Goal: Find contact information: Find contact information

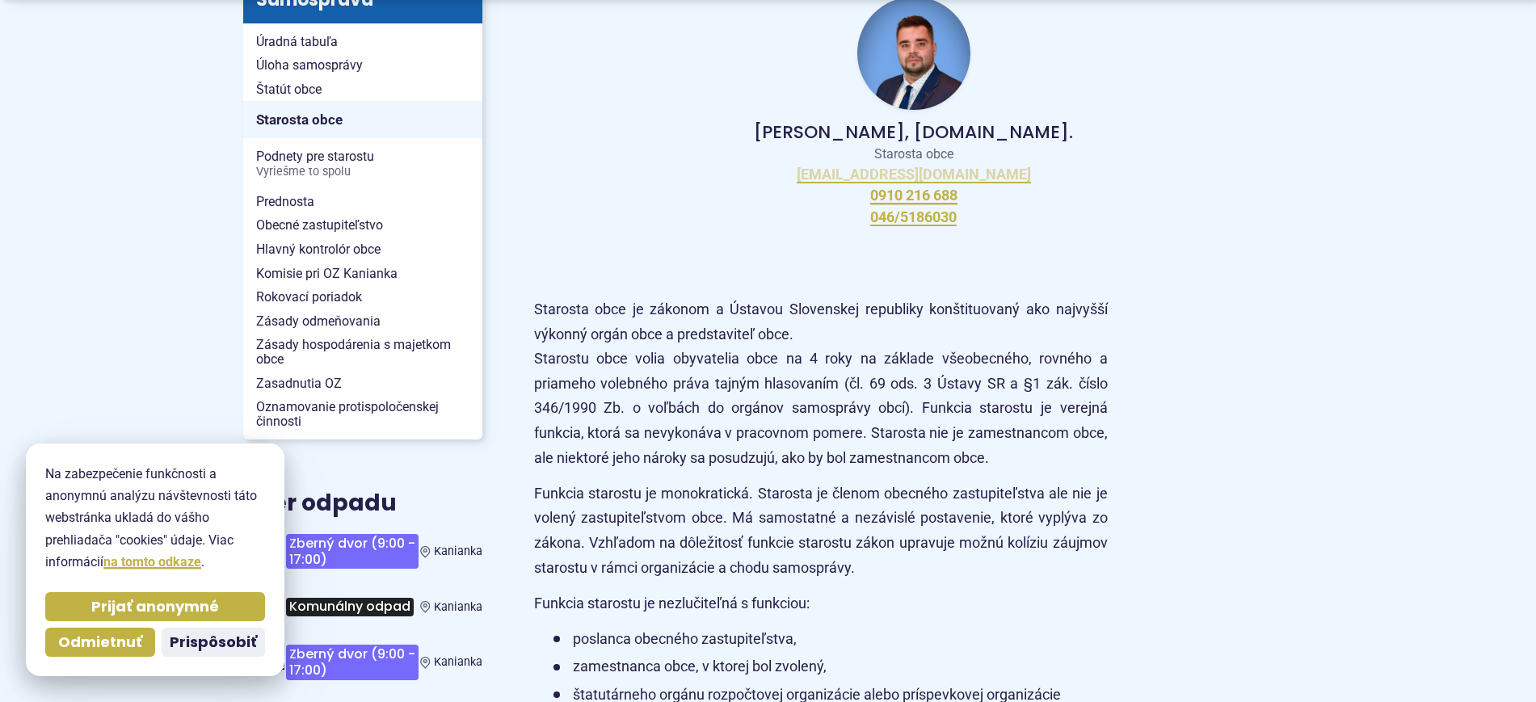
scroll to position [404, 0]
drag, startPoint x: 906, startPoint y: 171, endPoint x: 995, endPoint y: 176, distance: 89.0
click at [995, 176] on div "Peter Bielický, DiS.art. Starosta obce starosta@kanianka.sk 0910 216 688 046/51…" at bounding box center [913, 111] width 759 height 268
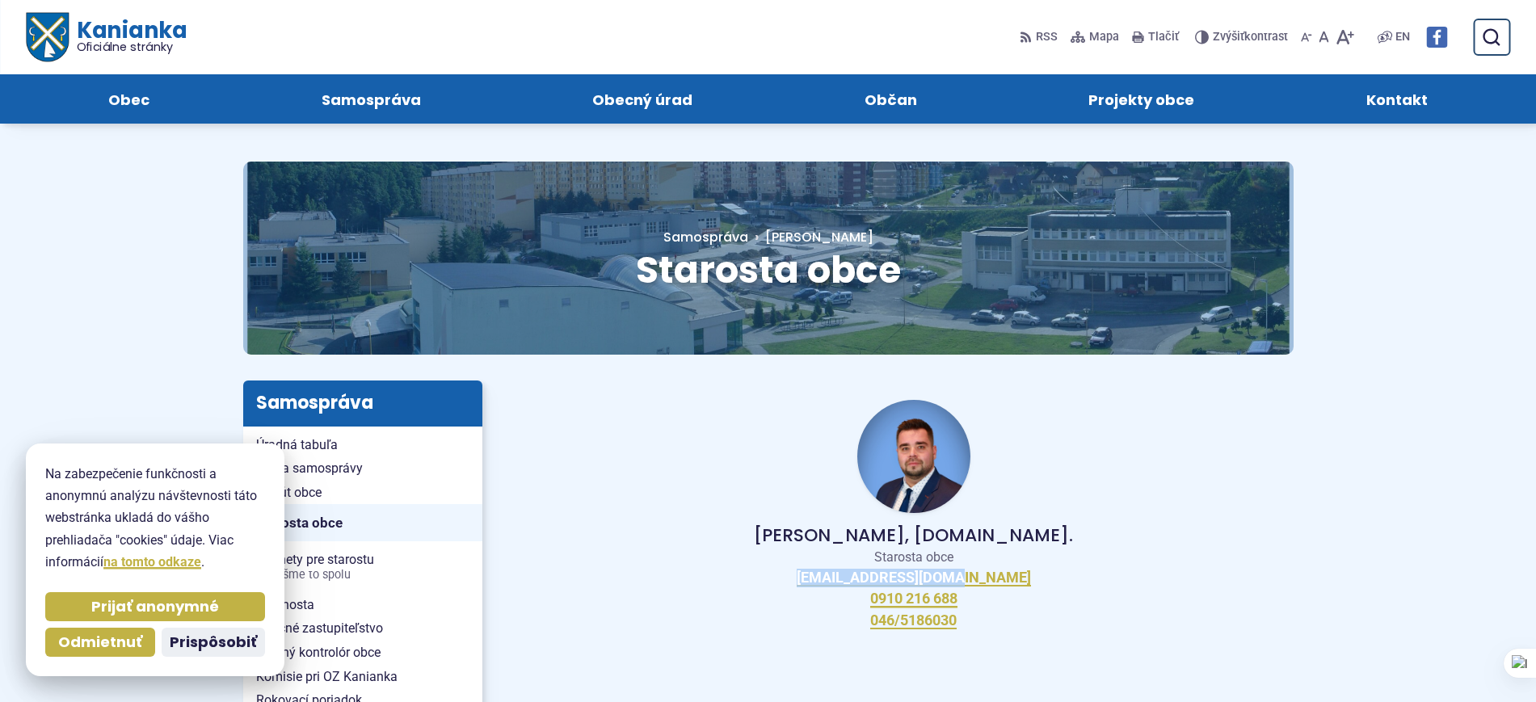
scroll to position [0, 0]
click at [1419, 110] on span "Kontakt" at bounding box center [1396, 98] width 61 height 49
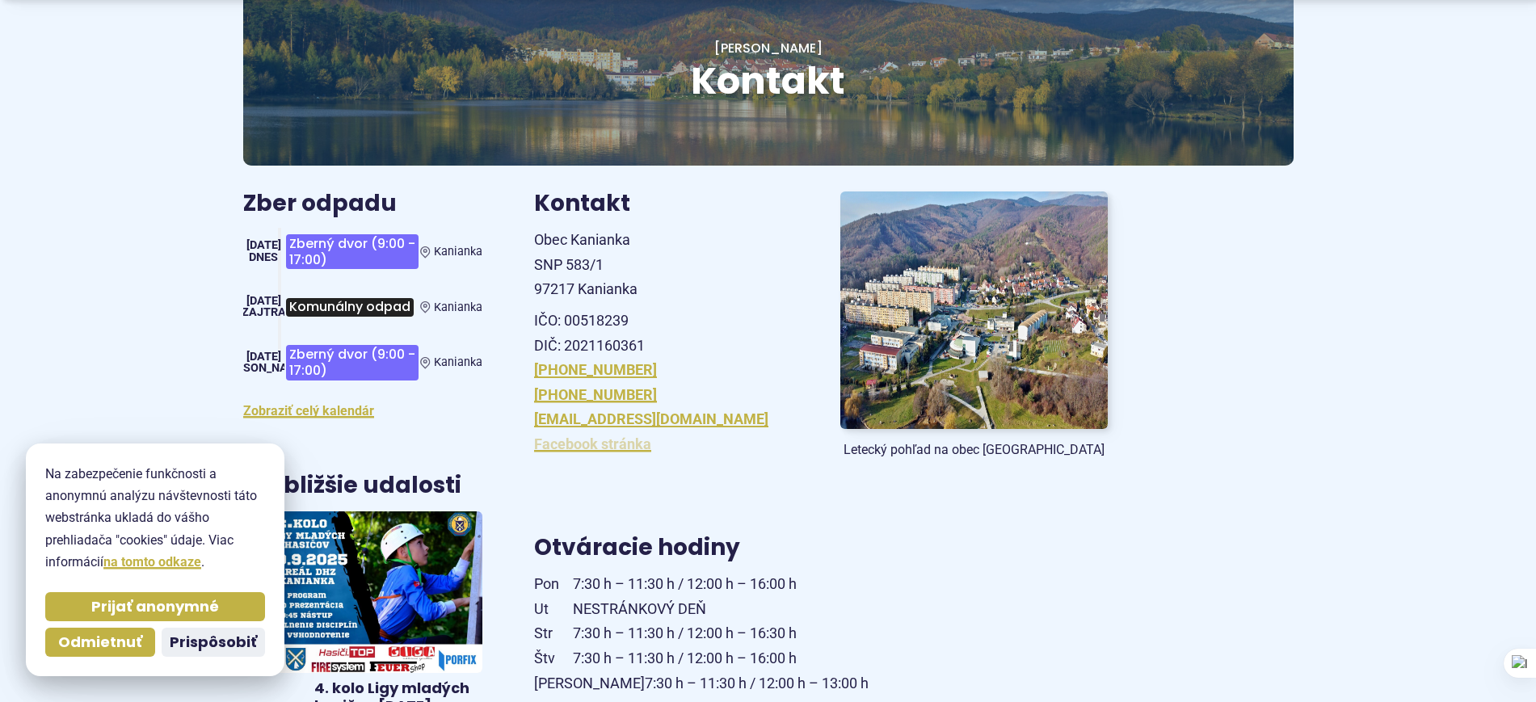
scroll to position [202, 0]
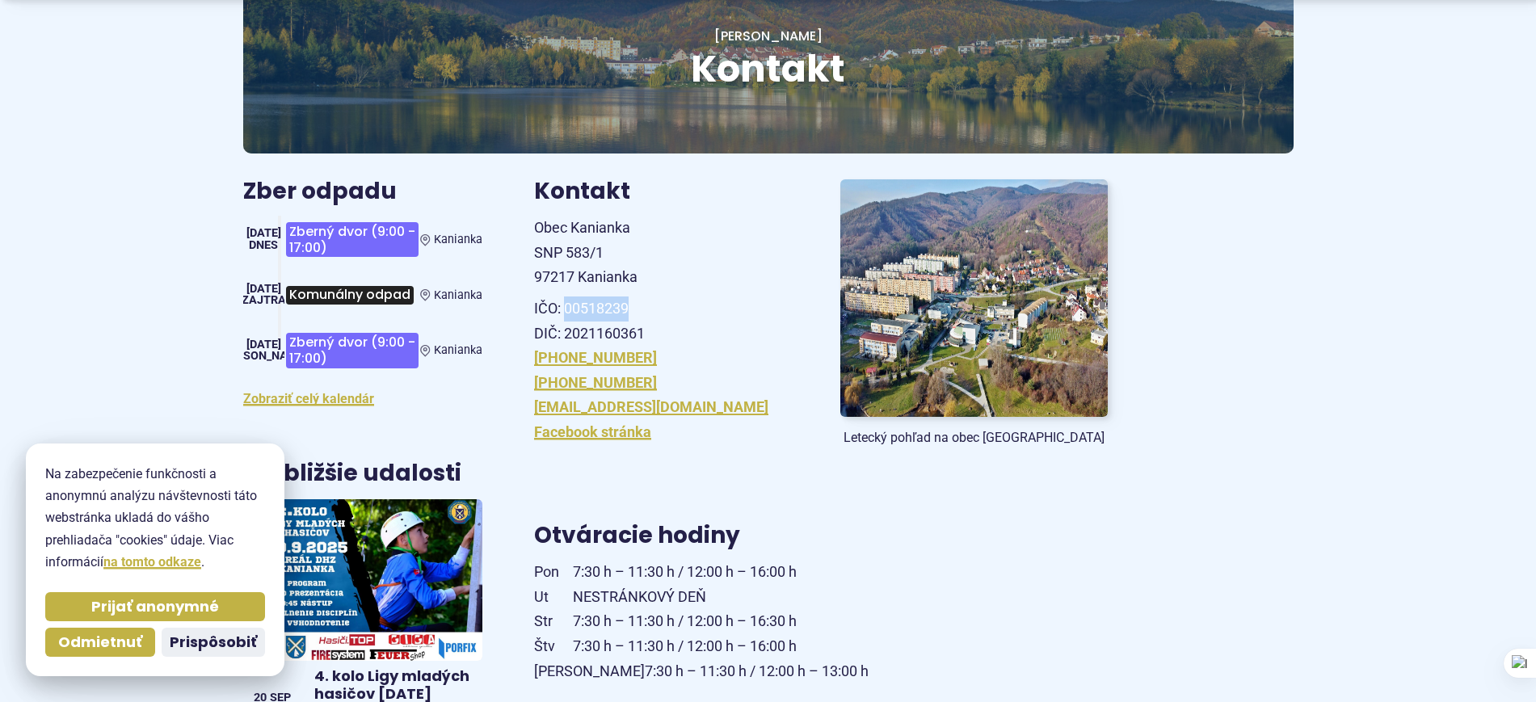
drag, startPoint x: 629, startPoint y: 305, endPoint x: 565, endPoint y: 305, distance: 64.6
click at [565, 305] on p "IČO: 00518239 DIČ: 2021160361" at bounding box center [667, 320] width 267 height 49
copy p "00518239"
drag, startPoint x: 654, startPoint y: 322, endPoint x: 566, endPoint y: 330, distance: 88.4
click at [566, 330] on p "IČO: 00518239 DIČ: 2021160361" at bounding box center [667, 320] width 267 height 49
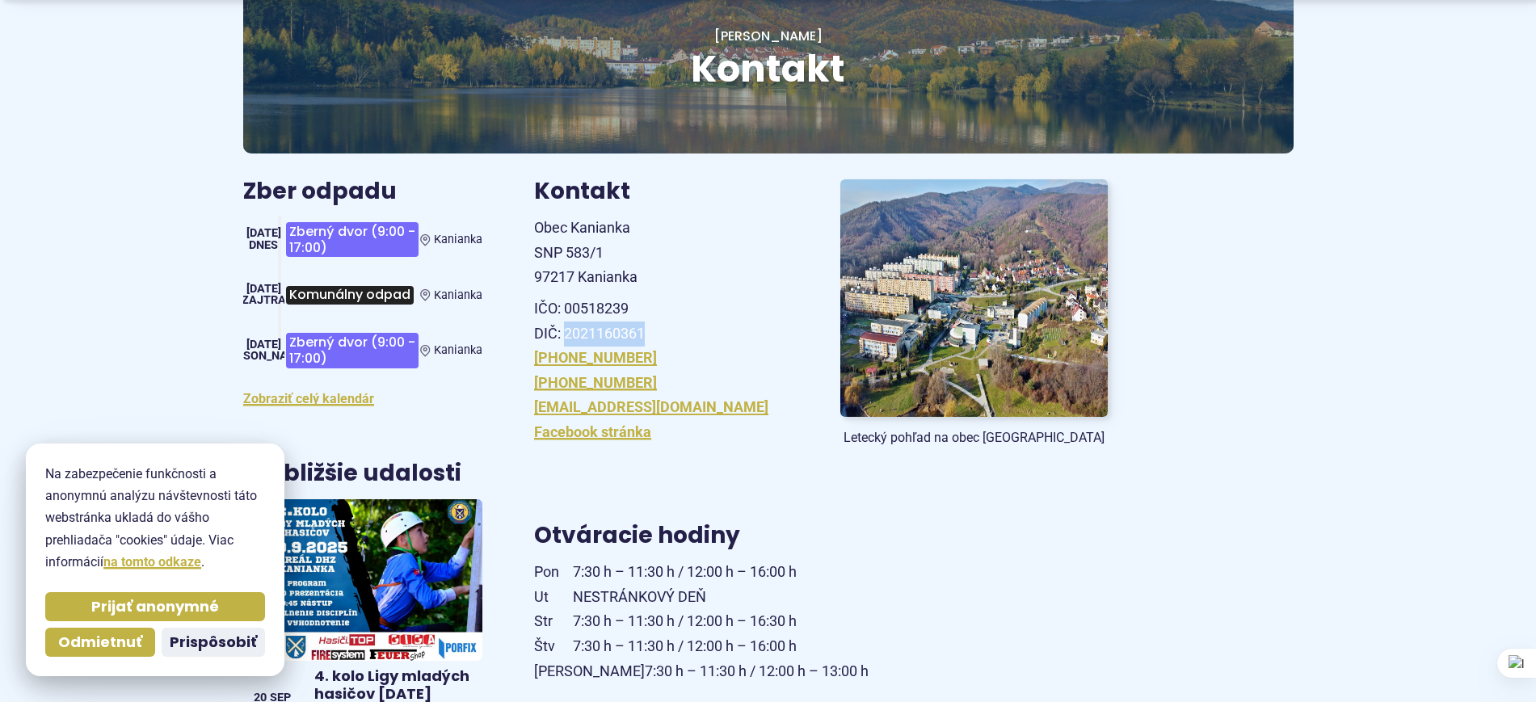
copy p "2021160361"
drag, startPoint x: 535, startPoint y: 252, endPoint x: 641, endPoint y: 282, distance: 110.8
click at [641, 282] on p "Obec Kanianka SNP 583/1 97217 Kanianka" at bounding box center [667, 253] width 267 height 74
drag, startPoint x: 532, startPoint y: 227, endPoint x: 620, endPoint y: 277, distance: 100.6
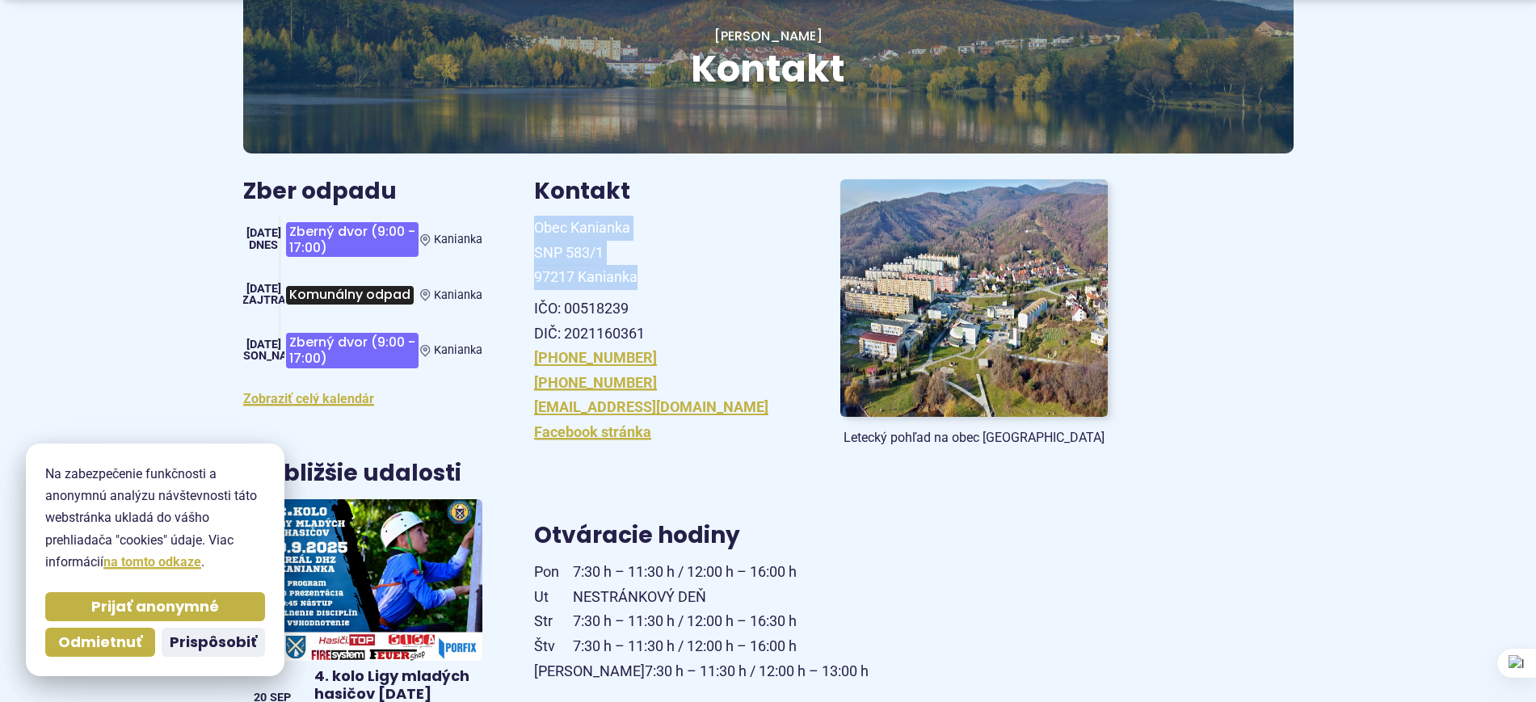
copy span "Obec Kanianka SNP 583/1 97217 Kanianka"
